Goal: Task Accomplishment & Management: Use online tool/utility

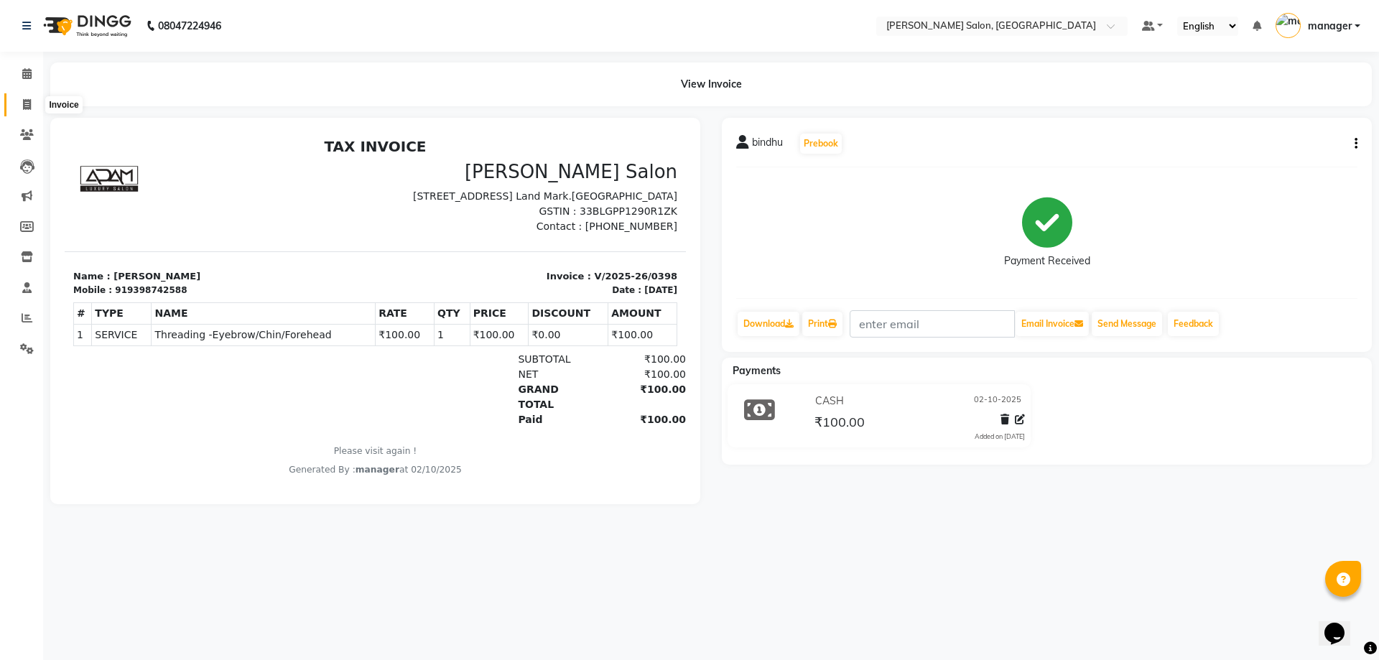
click at [35, 105] on span at bounding box center [26, 105] width 25 height 17
select select "service"
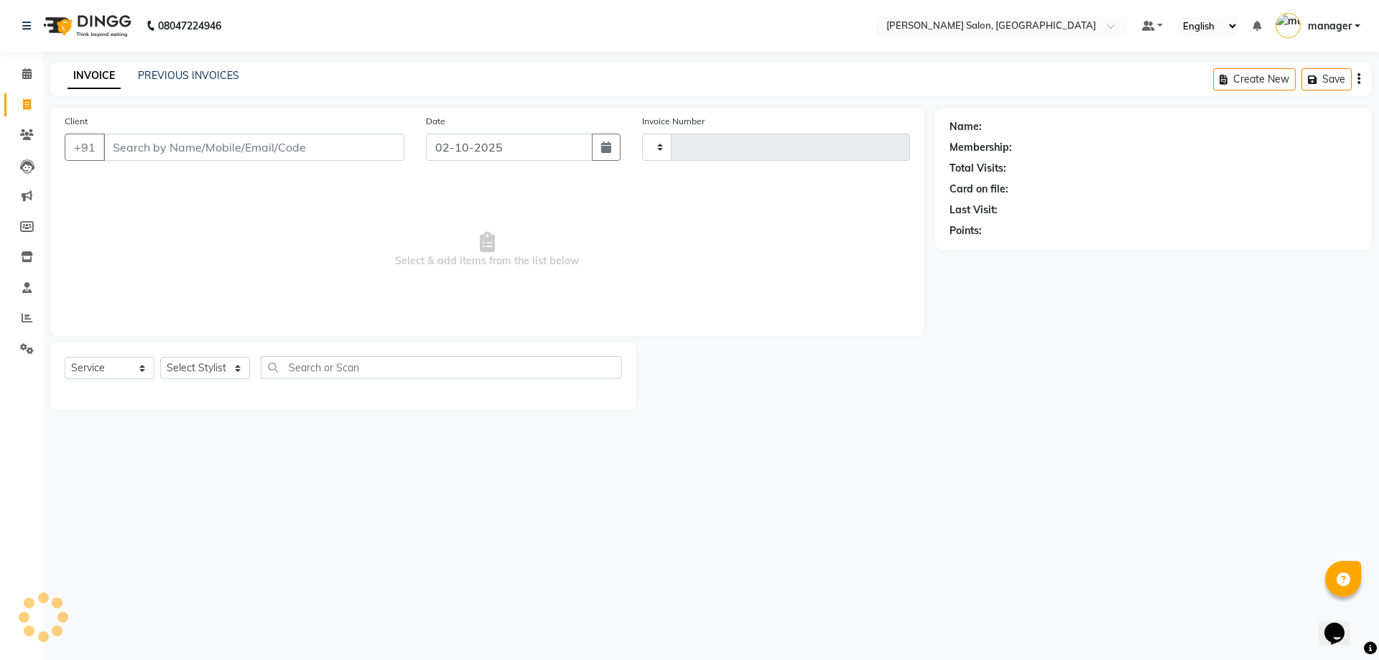
type input "0399"
select select "7119"
click at [155, 140] on input "Client" at bounding box center [253, 147] width 301 height 27
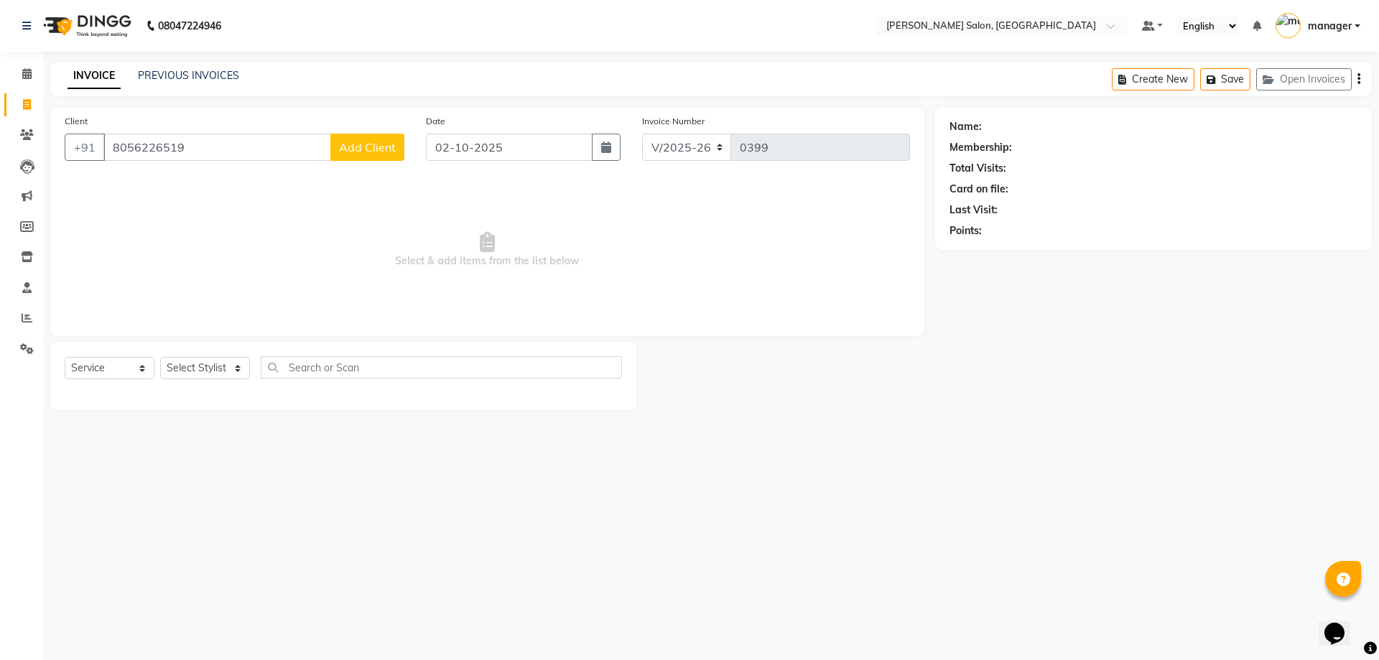
type input "8056226519"
click at [354, 144] on span "Add Client" at bounding box center [367, 147] width 57 height 14
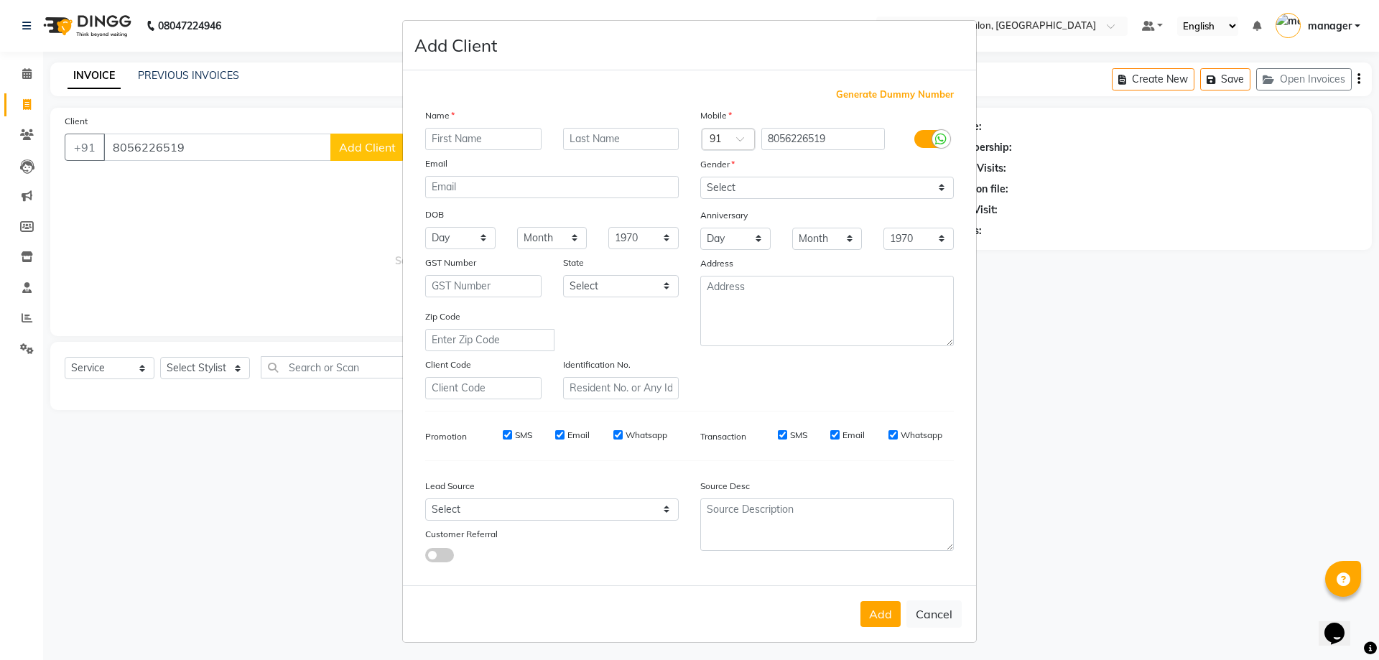
click at [476, 148] on input "text" at bounding box center [483, 139] width 116 height 22
type input "[PERSON_NAME]"
drag, startPoint x: 677, startPoint y: 512, endPoint x: 664, endPoint y: 512, distance: 13.6
click at [667, 512] on div "Select Walk-in Referral Internet Friend Word of Mouth Advertisement Facebook Ju…" at bounding box center [551, 510] width 275 height 22
click at [664, 512] on select "Select Walk-in Referral Internet Friend Word of Mouth Advertisement Facebook Ju…" at bounding box center [552, 510] width 254 height 22
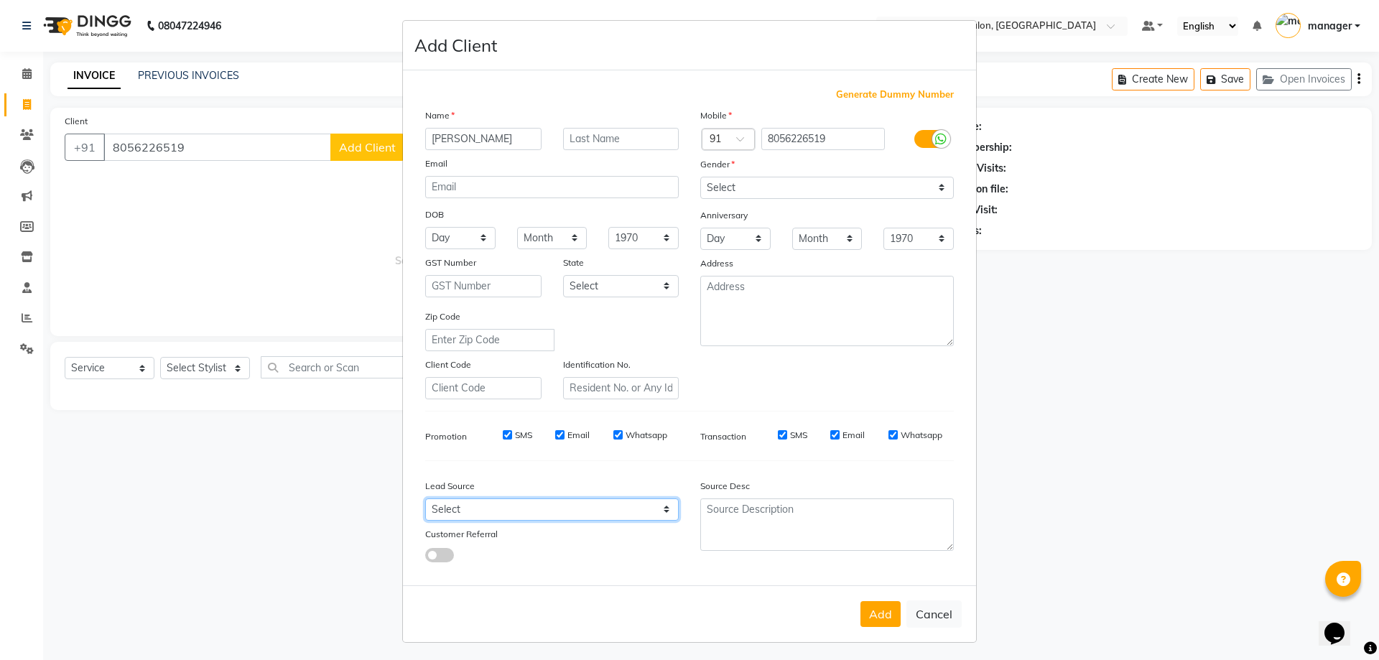
select select "49250"
click at [425, 499] on select "Select Walk-in Referral Internet Friend Word of Mouth Advertisement Facebook Ju…" at bounding box center [552, 510] width 254 height 22
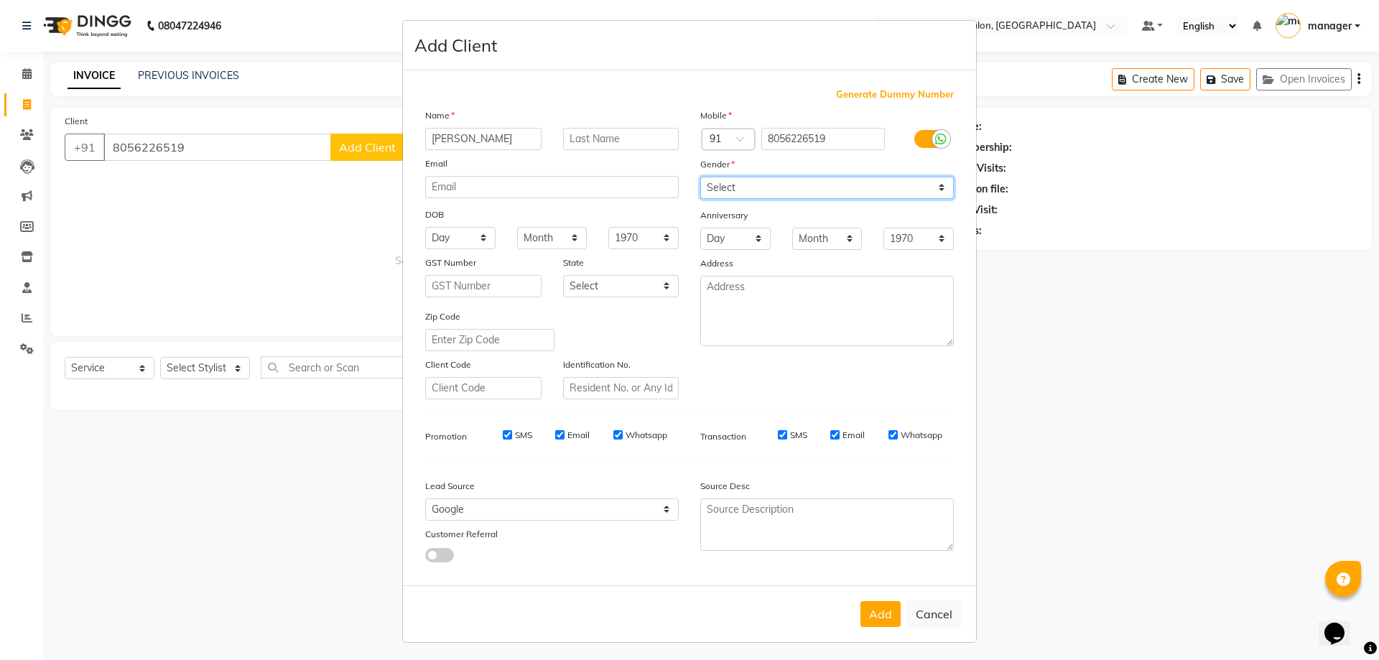
click at [843, 188] on select "Select [DEMOGRAPHIC_DATA] [DEMOGRAPHIC_DATA] Other Prefer Not To Say" at bounding box center [827, 188] width 254 height 22
select select "[DEMOGRAPHIC_DATA]"
click at [700, 177] on select "Select [DEMOGRAPHIC_DATA] [DEMOGRAPHIC_DATA] Other Prefer Not To Say" at bounding box center [827, 188] width 254 height 22
click at [861, 613] on button "Add" at bounding box center [881, 614] width 40 height 26
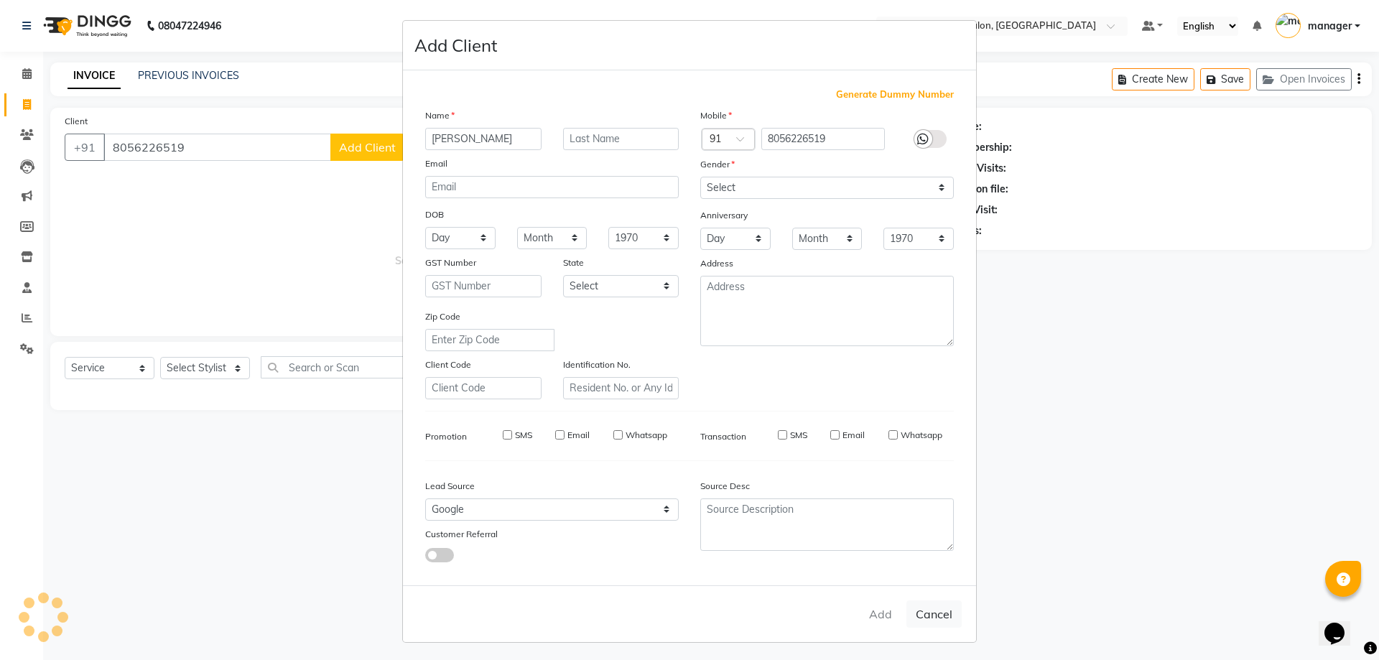
select select
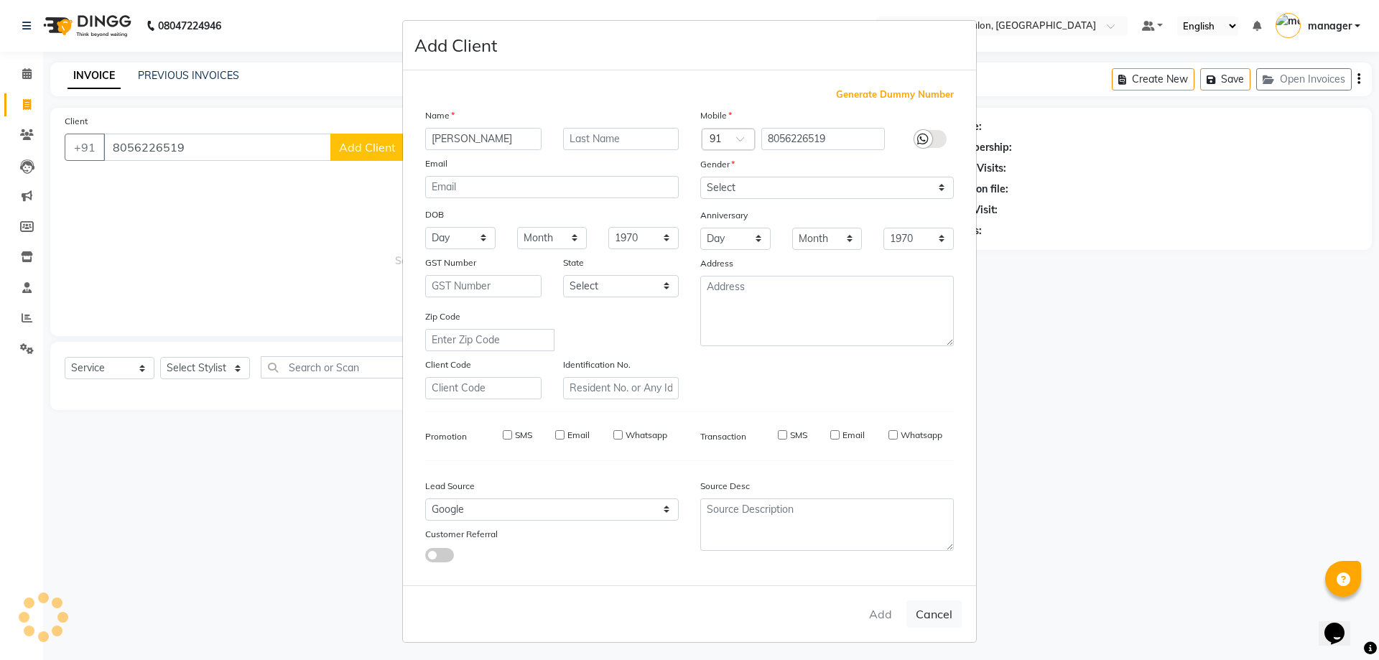
select select
checkbox input "false"
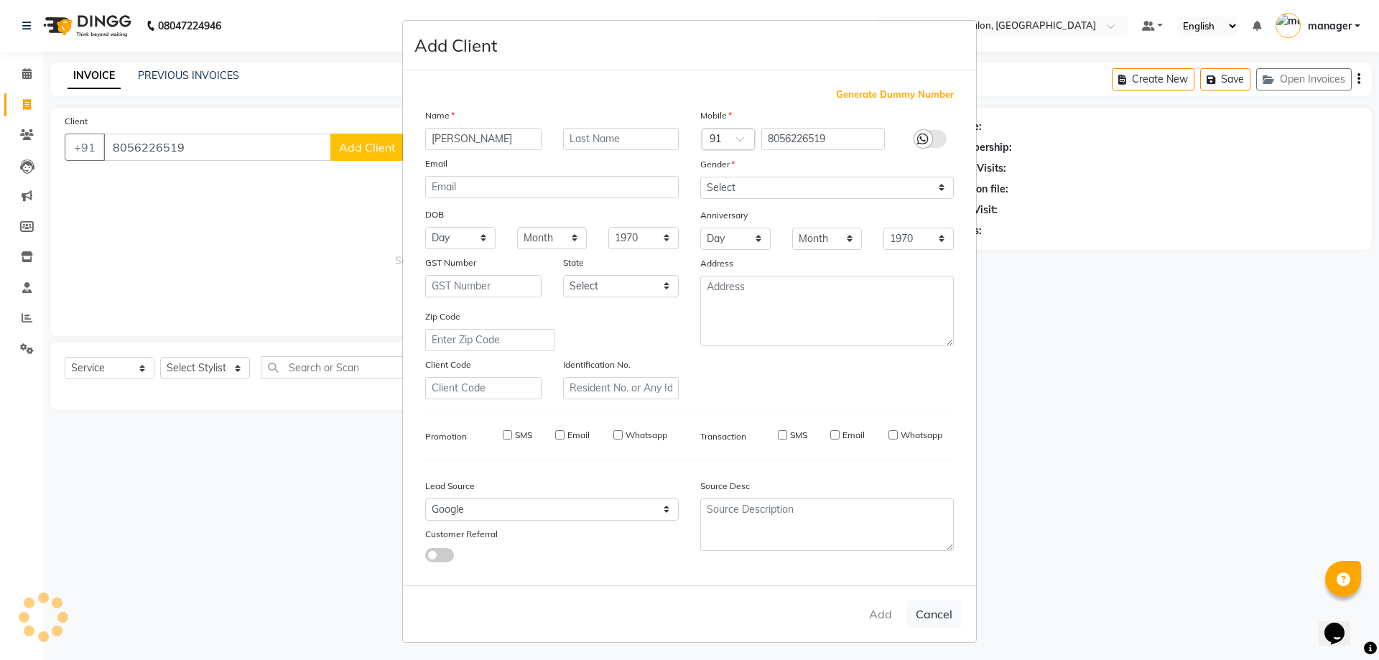
checkbox input "false"
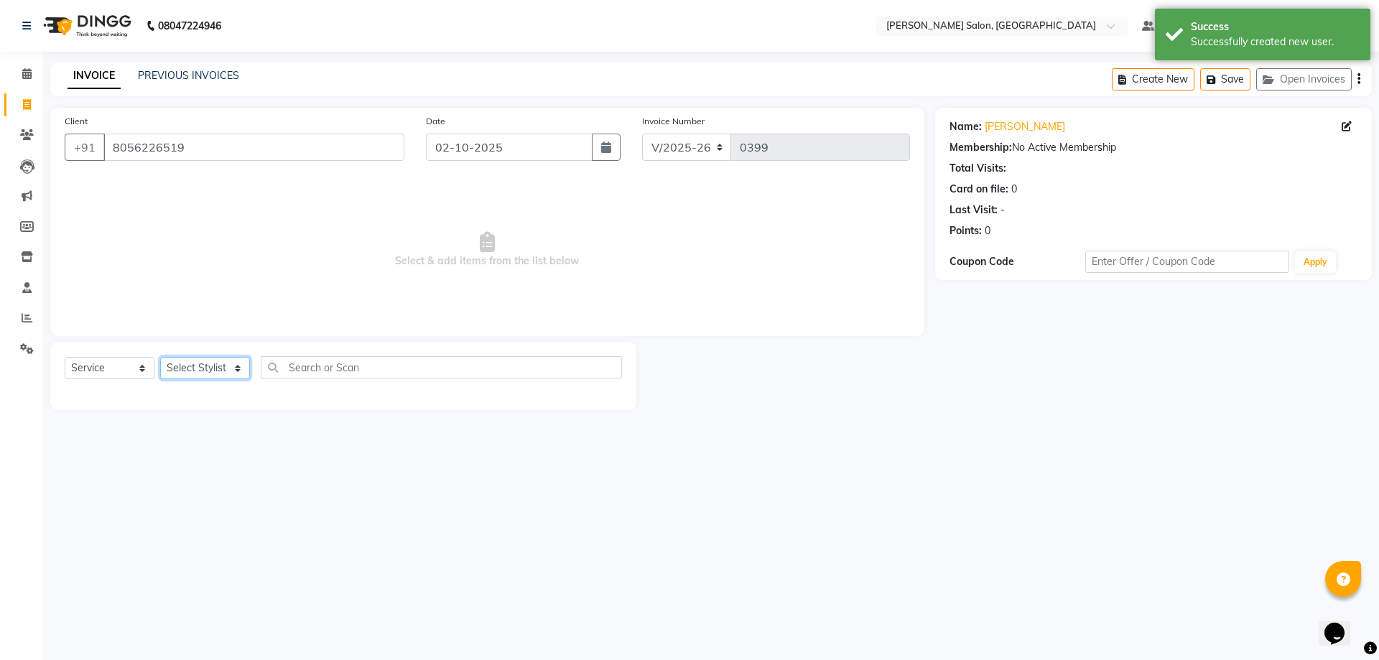
click at [213, 374] on select "Select Stylist [PERSON_NAME] ESHARA [PERSON_NAME] [PERSON_NAME] manager pranam …" at bounding box center [205, 368] width 90 height 22
select select "69627"
click at [160, 357] on select "Select Stylist [PERSON_NAME] ESHARA [PERSON_NAME] [PERSON_NAME] manager pranam …" at bounding box center [205, 368] width 90 height 22
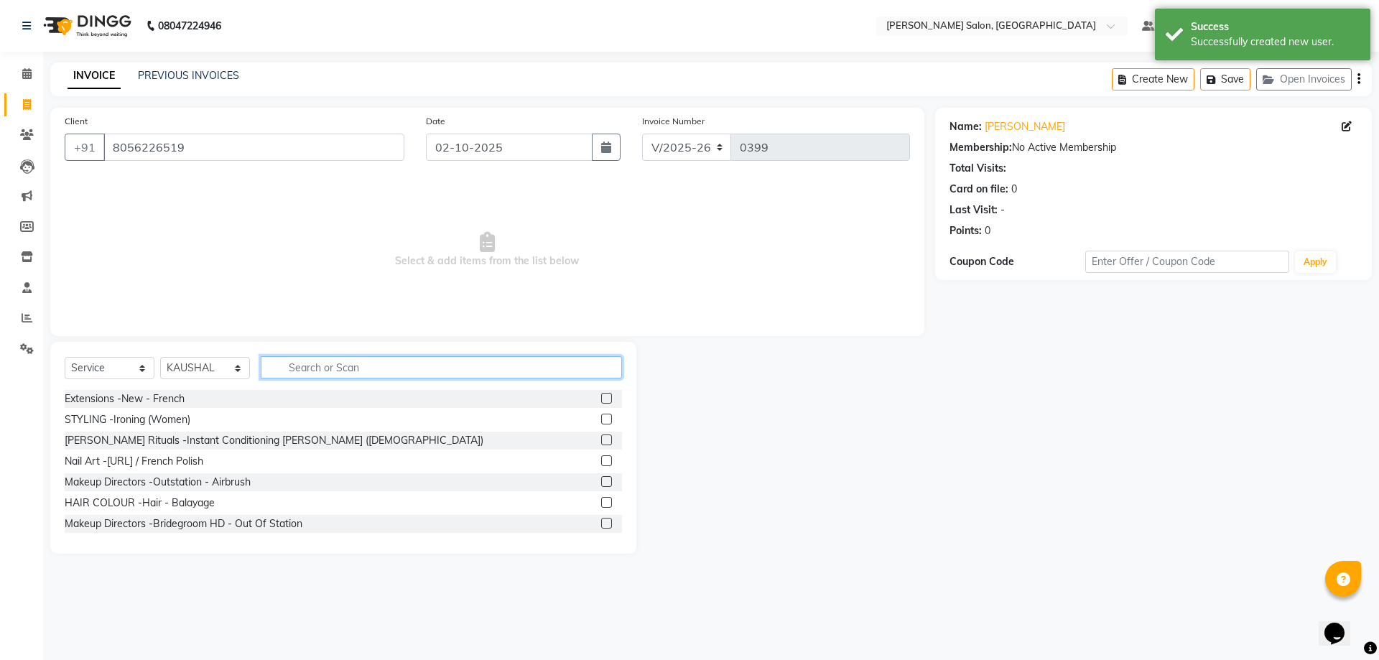
click at [312, 360] on input "text" at bounding box center [441, 367] width 361 height 22
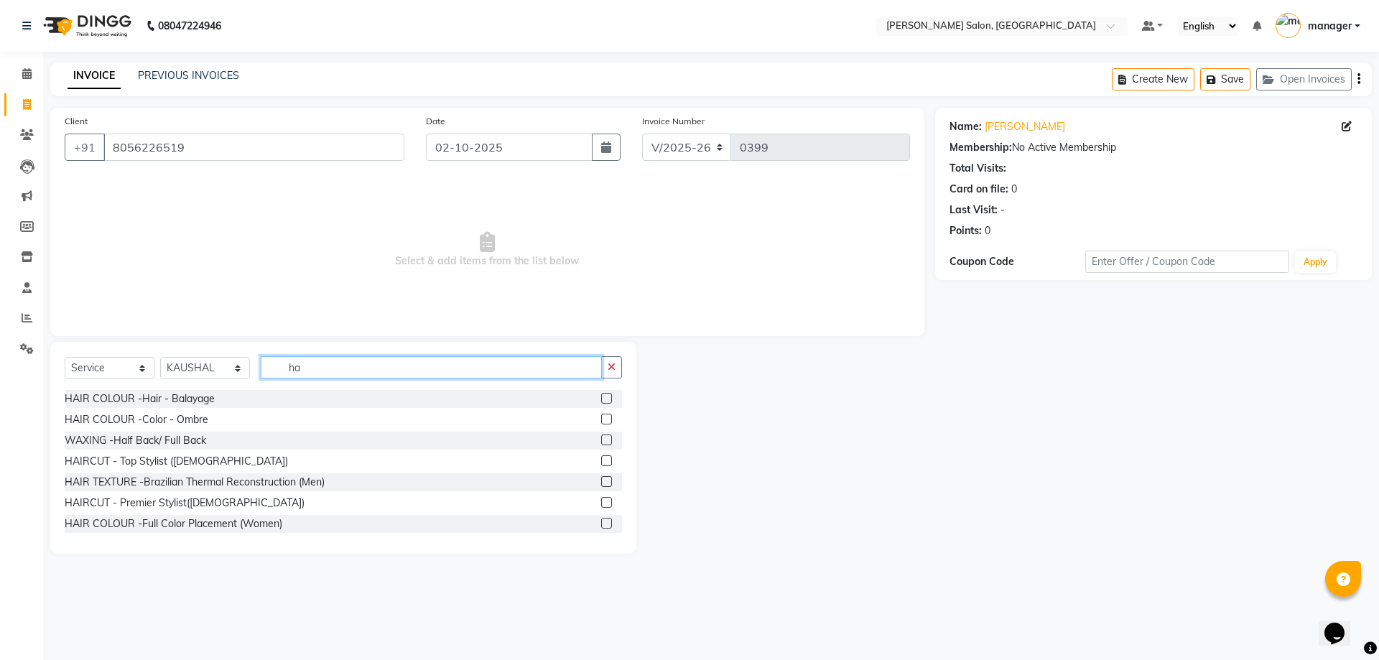
type input "h"
type input "haircut"
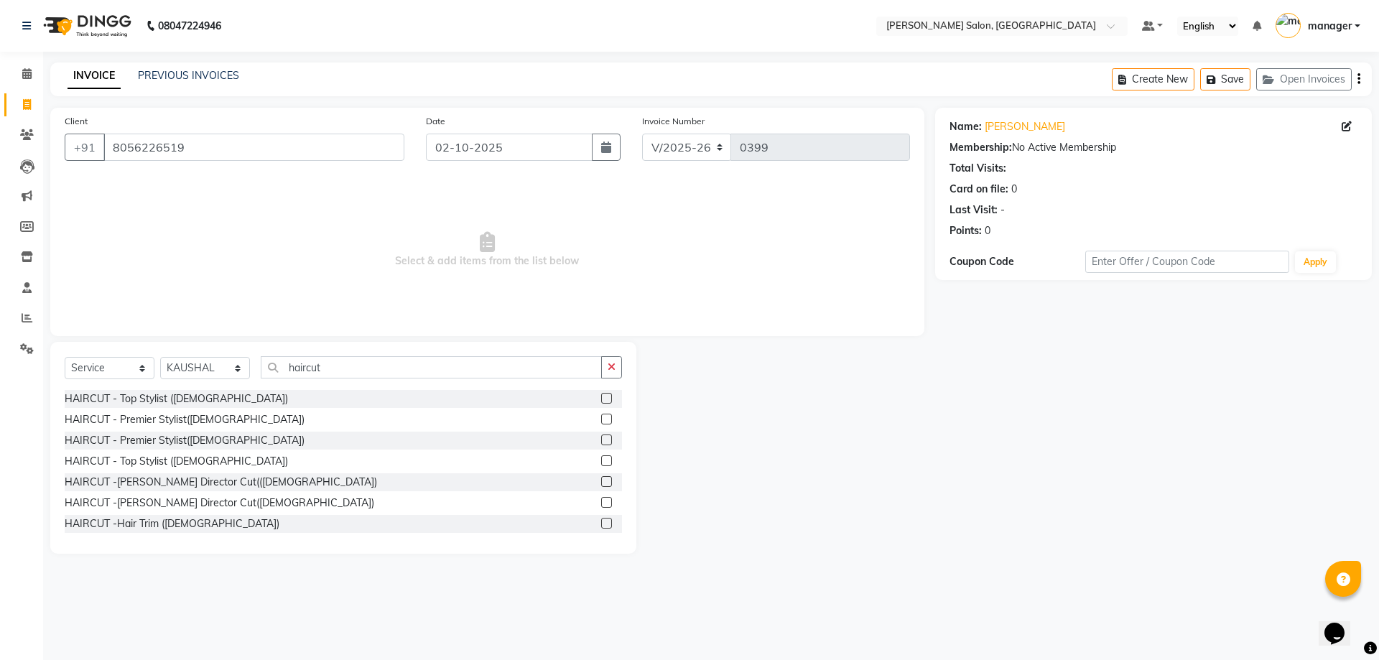
click at [601, 461] on label at bounding box center [606, 460] width 11 height 11
click at [601, 461] on input "checkbox" at bounding box center [605, 461] width 9 height 9
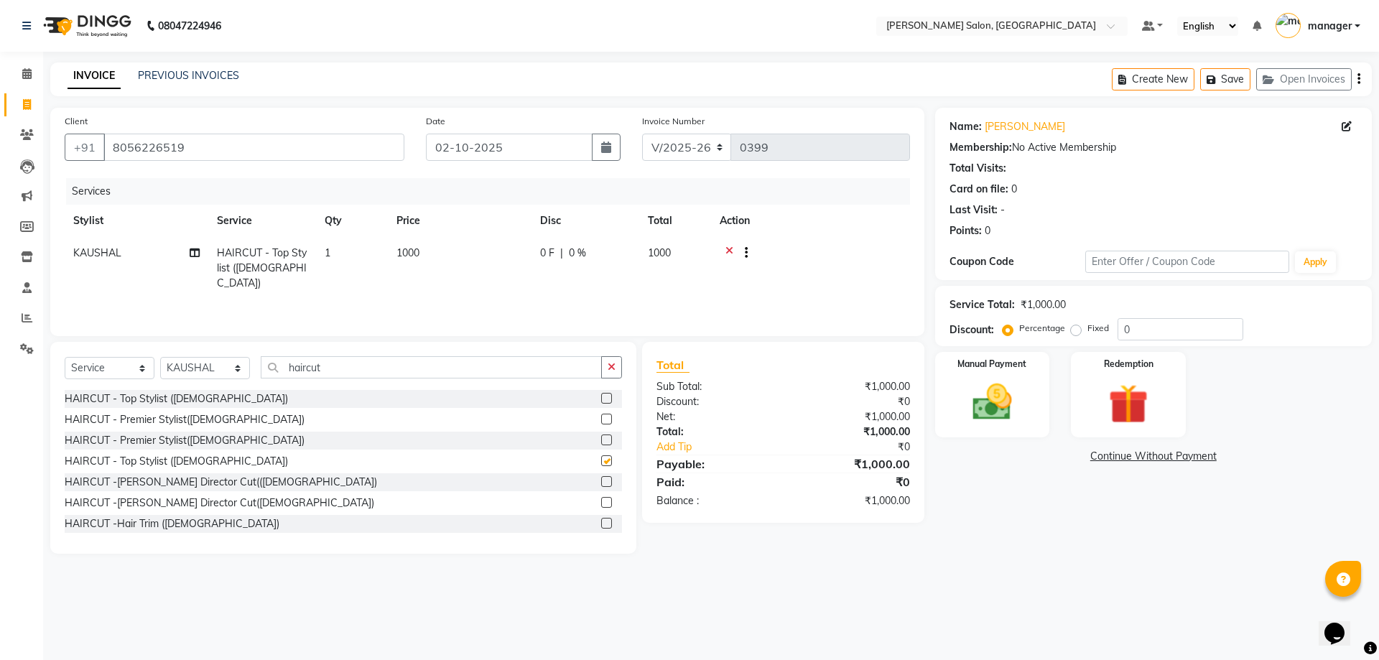
checkbox input "false"
click at [437, 246] on td "1000" at bounding box center [460, 268] width 144 height 62
select select "69627"
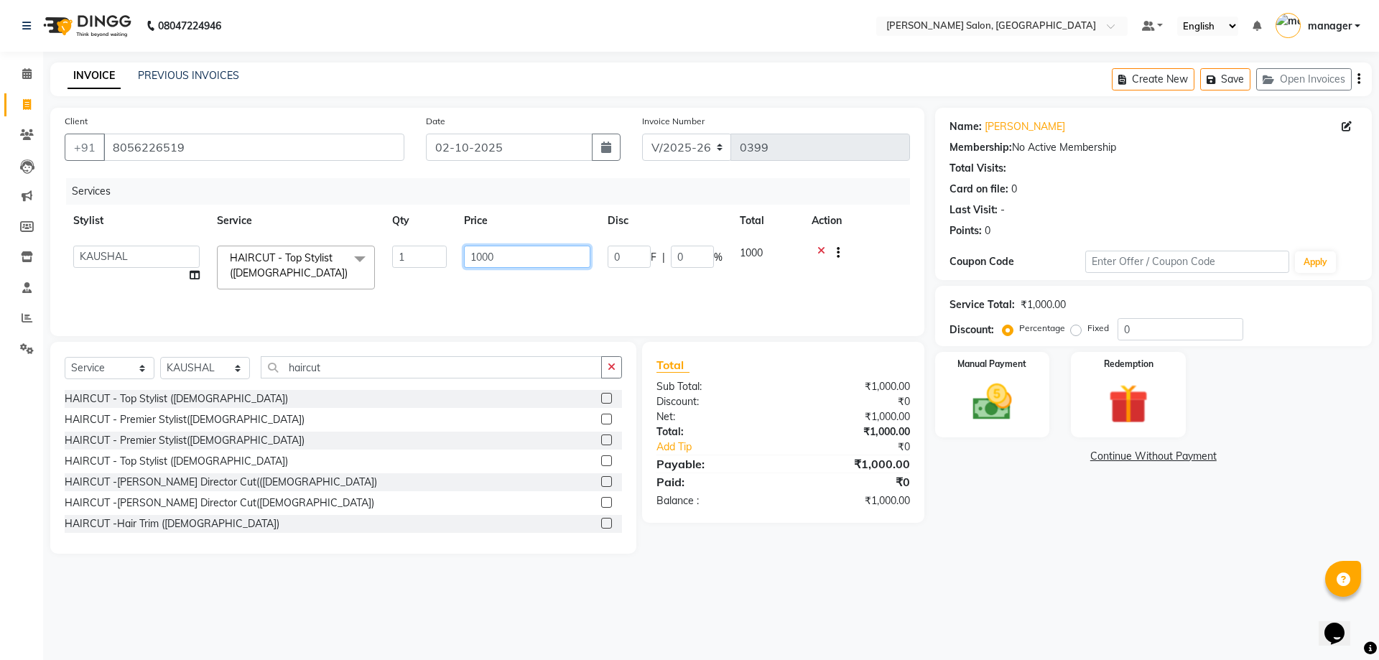
drag, startPoint x: 422, startPoint y: 267, endPoint x: 414, endPoint y: 268, distance: 8.0
click at [414, 268] on tr "[PERSON_NAME] ESHARA [PERSON_NAME] [PERSON_NAME] manager [PERSON_NAME] HAIRCUT …" at bounding box center [487, 267] width 845 height 61
type input "700"
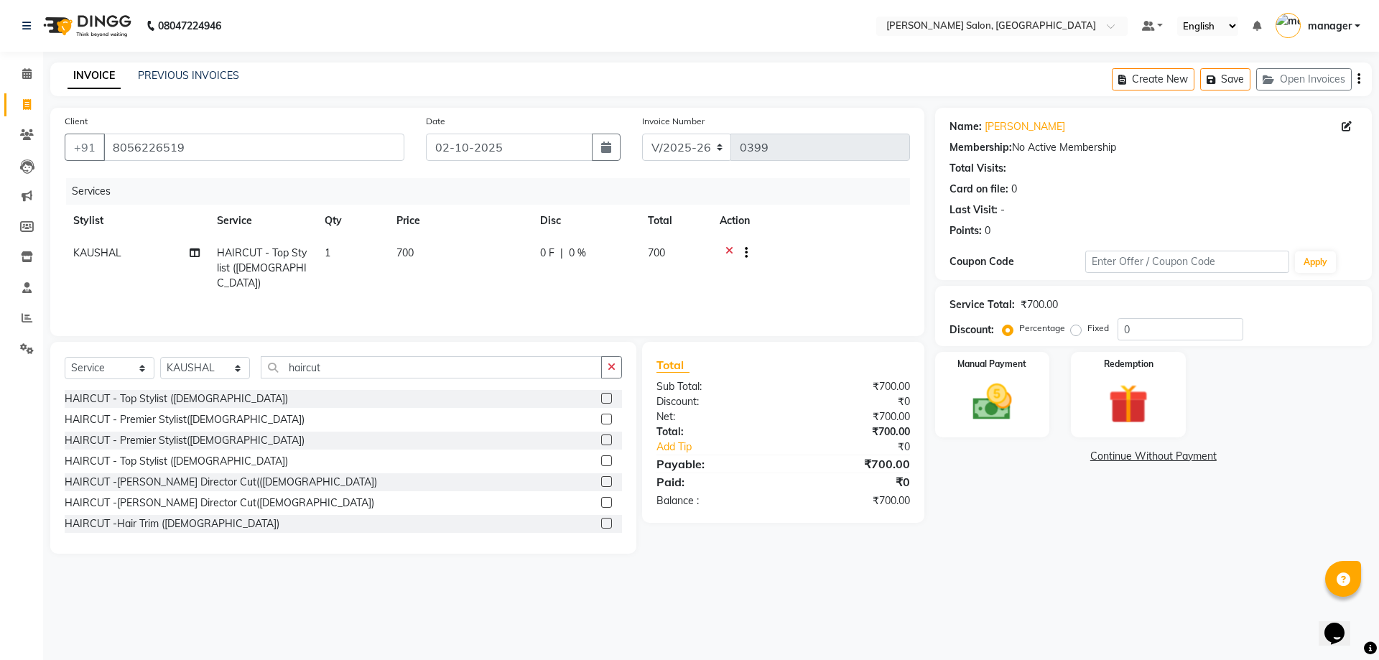
click at [847, 291] on div "Services Stylist Service Qty Price Disc Total Action KAUSHAL HAIRCUT - Top Styl…" at bounding box center [487, 250] width 845 height 144
click at [1024, 386] on img at bounding box center [992, 402] width 67 height 47
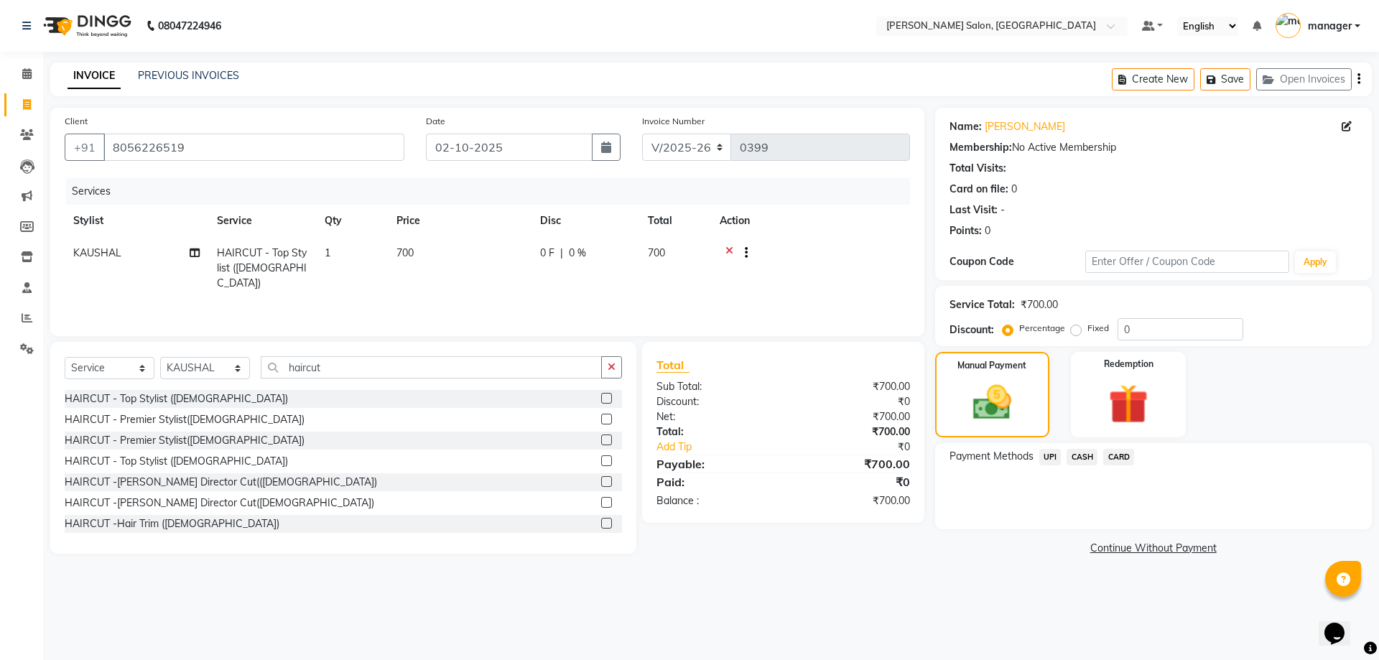
click at [1088, 455] on span "CASH" at bounding box center [1082, 457] width 31 height 17
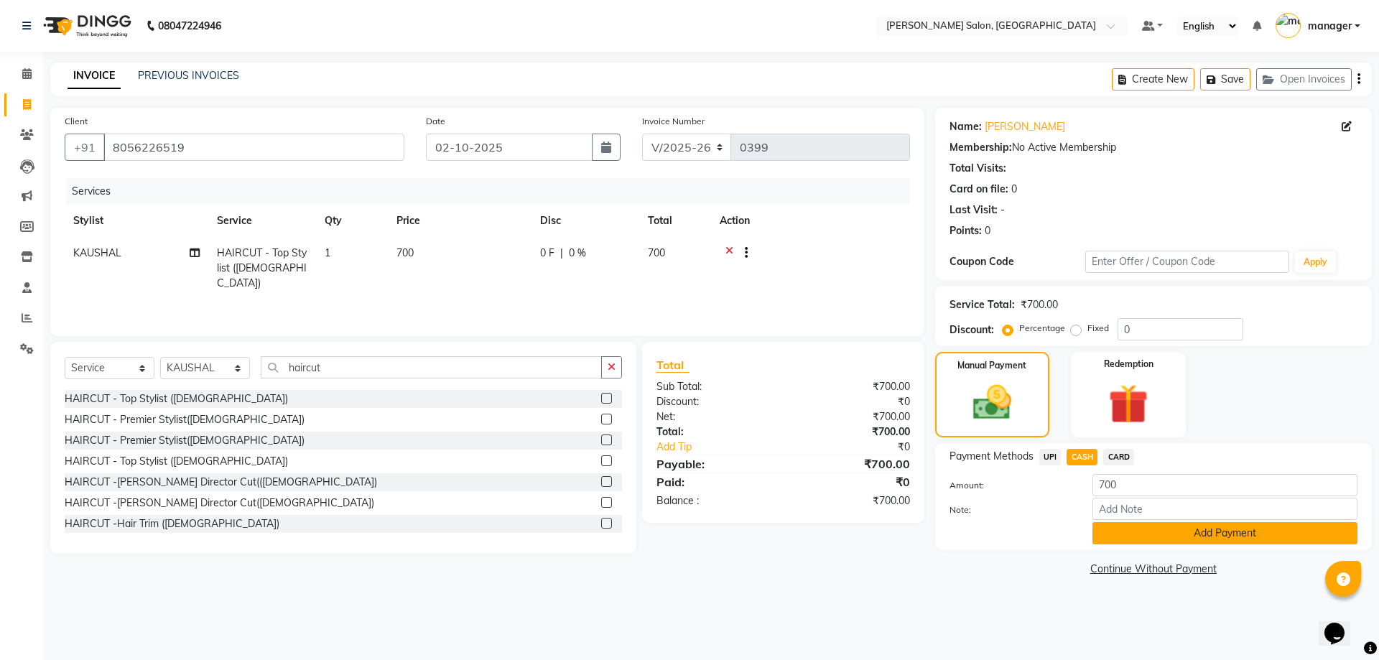
click at [1215, 534] on button "Add Payment" at bounding box center [1225, 533] width 265 height 22
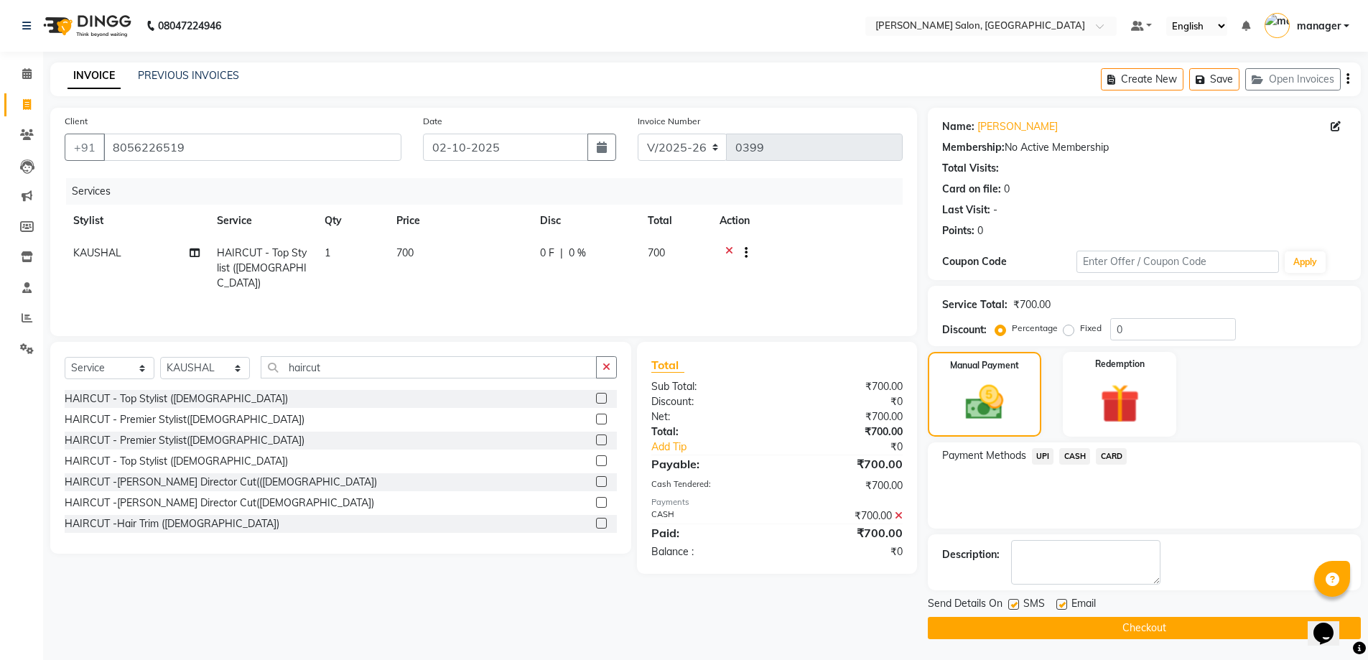
scroll to position [1, 0]
click at [1075, 452] on span "CASH" at bounding box center [1075, 456] width 31 height 17
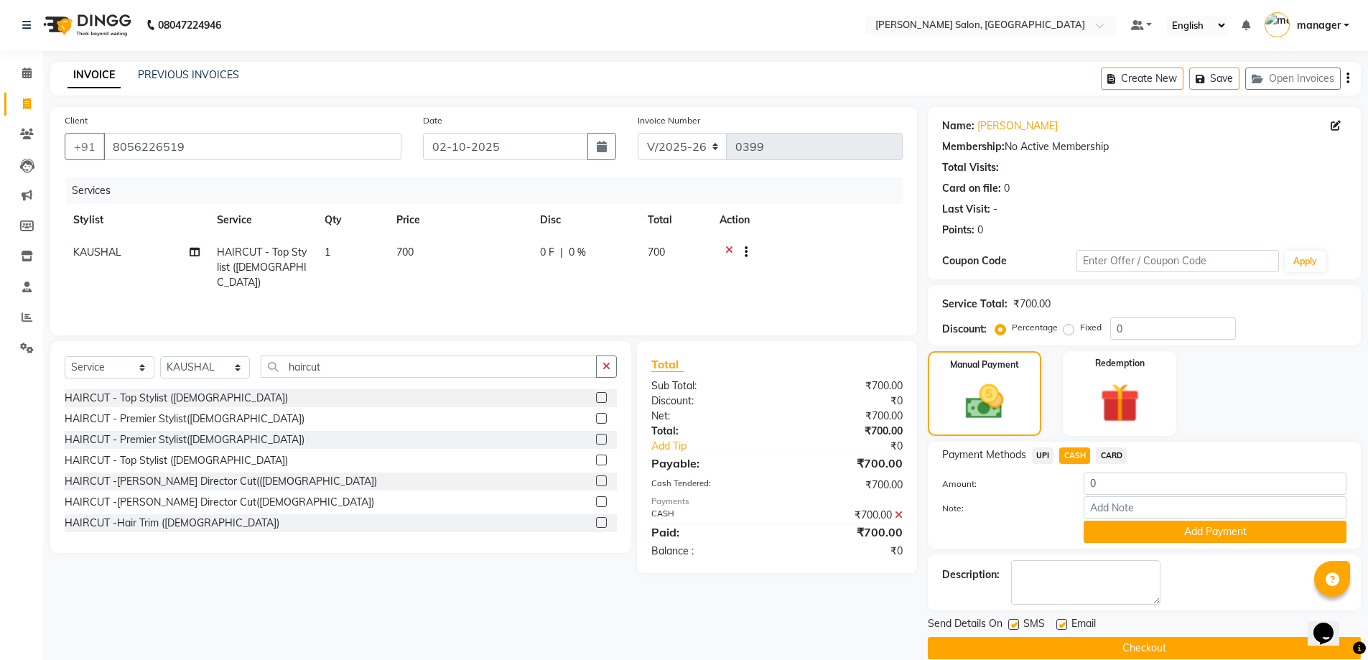
click at [1169, 654] on button "Checkout" at bounding box center [1144, 648] width 433 height 22
